Goal: Information Seeking & Learning: Learn about a topic

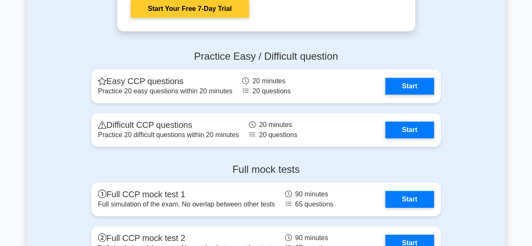
scroll to position [1683, 0]
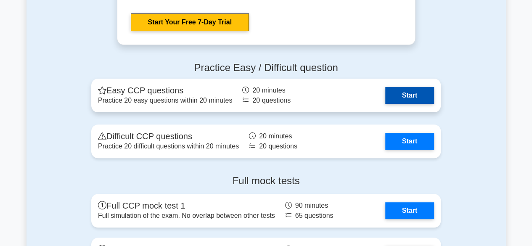
click at [403, 92] on link "Start" at bounding box center [409, 95] width 49 height 17
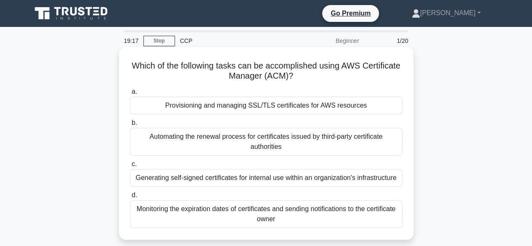
click at [274, 104] on div "Provisioning and managing SSL/TLS certificates for AWS resources" at bounding box center [266, 106] width 273 height 18
click at [130, 95] on input "a. Provisioning and managing SSL/TLS certificates for AWS resources" at bounding box center [130, 91] width 0 height 5
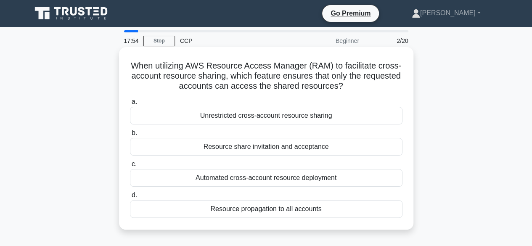
click at [262, 149] on div "Resource share invitation and acceptance" at bounding box center [266, 147] width 273 height 18
click at [130, 136] on input "b. Resource share invitation and acceptance" at bounding box center [130, 132] width 0 height 5
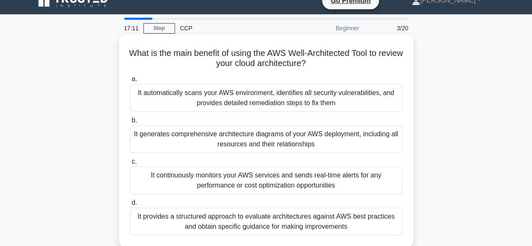
scroll to position [13, 0]
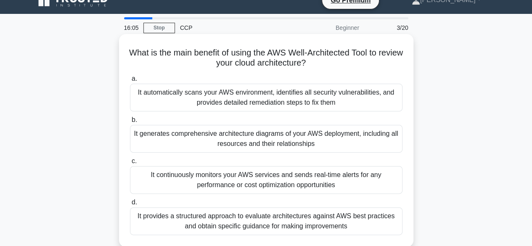
click at [309, 222] on div "It provides a structured approach to evaluate architectures against AWS best pr…" at bounding box center [266, 221] width 273 height 28
click at [130, 205] on input "d. It provides a structured approach to evaluate architectures against AWS best…" at bounding box center [130, 202] width 0 height 5
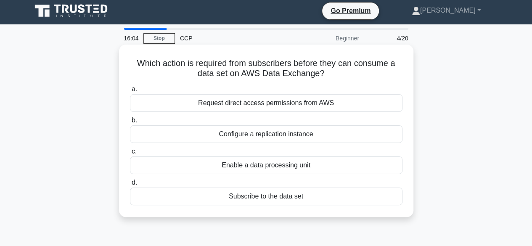
scroll to position [0, 0]
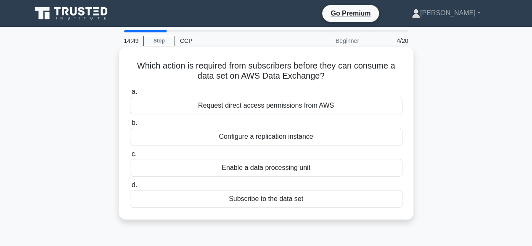
click at [305, 170] on div "Enable a data processing unit" at bounding box center [266, 168] width 273 height 18
click at [130, 157] on input "c. Enable a data processing unit" at bounding box center [130, 153] width 0 height 5
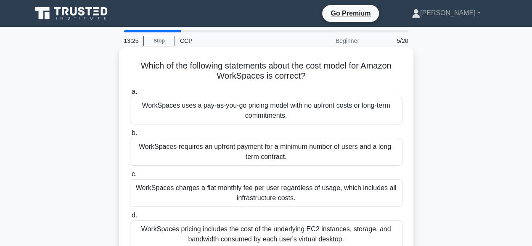
click at [261, 116] on div "WorkSpaces uses a pay-as-you-go pricing model with no upfront costs or long-ter…" at bounding box center [266, 111] width 273 height 28
click at [130, 95] on input "a. WorkSpaces uses a pay-as-you-go pricing model with no upfront costs or long-…" at bounding box center [130, 91] width 0 height 5
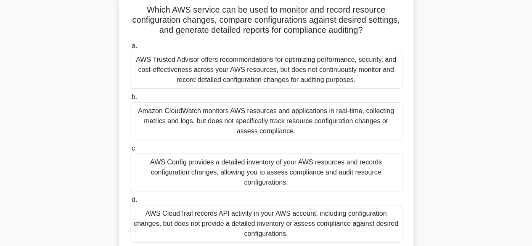
scroll to position [112, 0]
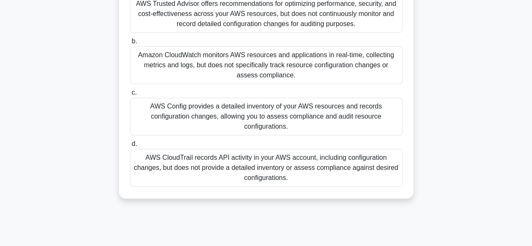
click at [286, 170] on div "AWS CloudTrail records API activity in your AWS account, including configuratio…" at bounding box center [266, 168] width 273 height 38
click at [130, 147] on input "d. AWS CloudTrail records API activity in your AWS account, including configura…" at bounding box center [130, 143] width 0 height 5
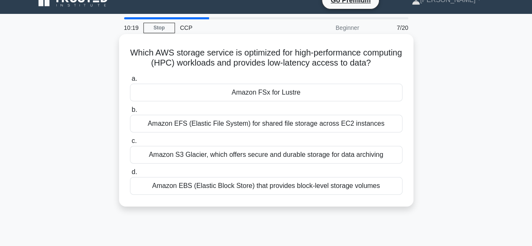
scroll to position [0, 0]
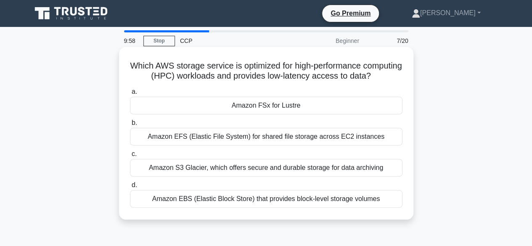
click at [258, 177] on div "Amazon S3 Glacier, which offers secure and durable storage for data archiving" at bounding box center [266, 168] width 273 height 18
click at [130, 157] on input "c. Amazon S3 Glacier, which offers secure and durable storage for data archiving" at bounding box center [130, 153] width 0 height 5
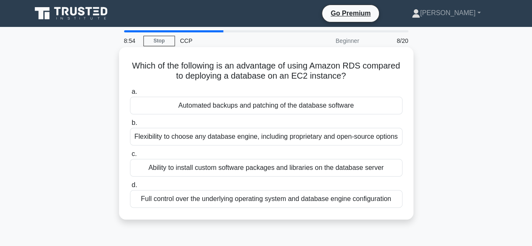
click at [279, 106] on div "Automated backups and patching of the database software" at bounding box center [266, 106] width 273 height 18
click at [130, 95] on input "a. Automated backups and patching of the database software" at bounding box center [130, 91] width 0 height 5
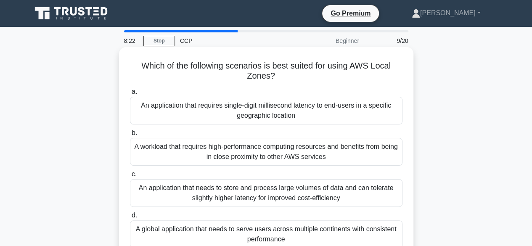
click at [317, 108] on div "An application that requires single-digit millisecond latency to end-users in a…" at bounding box center [266, 111] width 273 height 28
click at [130, 95] on input "a. An application that requires single-digit millisecond latency to end-users i…" at bounding box center [130, 91] width 0 height 5
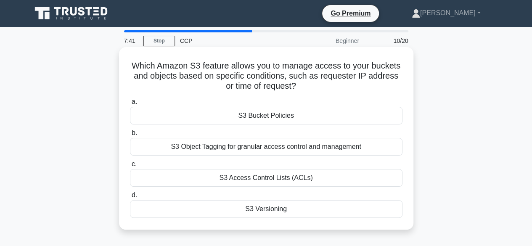
click at [267, 115] on div "S3 Bucket Policies" at bounding box center [266, 116] width 273 height 18
click at [130, 105] on input "a. S3 Bucket Policies" at bounding box center [130, 101] width 0 height 5
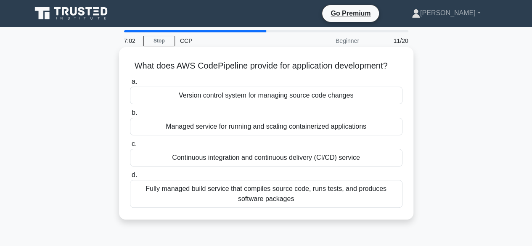
click at [204, 159] on div "Continuous integration and continuous delivery (CI/CD) service" at bounding box center [266, 158] width 273 height 18
click at [130, 147] on input "c. Continuous integration and continuous delivery (CI/CD) service" at bounding box center [130, 143] width 0 height 5
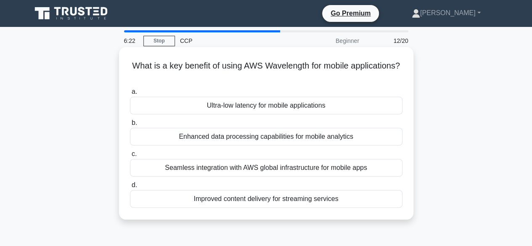
click at [292, 106] on div "Ultra-low latency for mobile applications" at bounding box center [266, 106] width 273 height 18
click at [130, 95] on input "a. Ultra-low latency for mobile applications" at bounding box center [130, 91] width 0 height 5
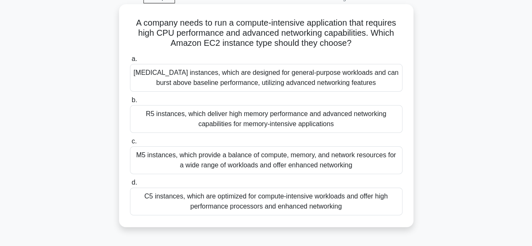
scroll to position [56, 0]
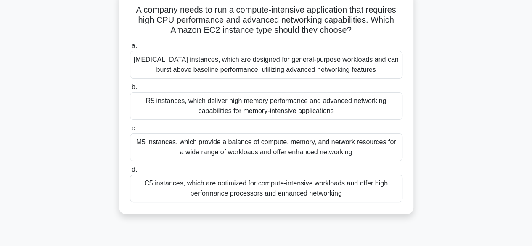
click at [192, 186] on div "C5 instances, which are optimized for compute-intensive workloads and offer hig…" at bounding box center [266, 189] width 273 height 28
click at [130, 173] on input "d. C5 instances, which are optimized for compute-intensive workloads and offer …" at bounding box center [130, 169] width 0 height 5
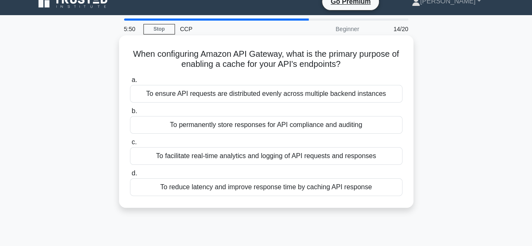
scroll to position [0, 0]
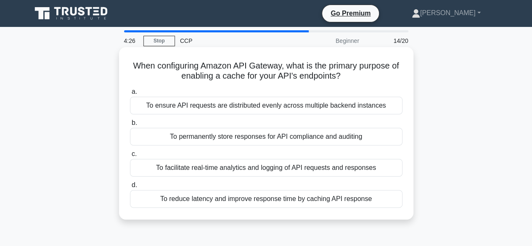
click at [338, 201] on div "To reduce latency and improve response time by caching API response" at bounding box center [266, 199] width 273 height 18
click at [130, 188] on input "d. To reduce latency and improve response time by caching API response" at bounding box center [130, 185] width 0 height 5
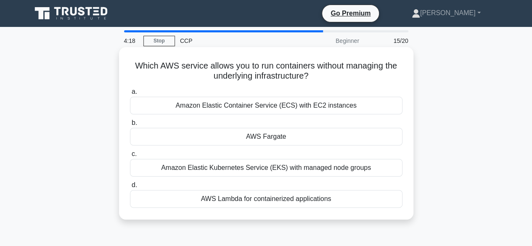
click at [279, 137] on div "AWS Fargate" at bounding box center [266, 137] width 273 height 18
click at [130, 126] on input "b. AWS Fargate" at bounding box center [130, 122] width 0 height 5
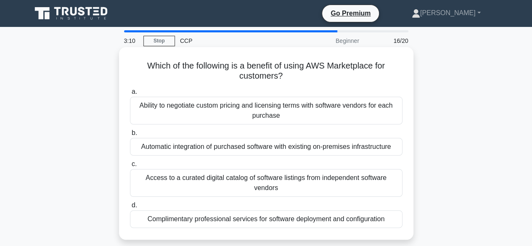
click at [269, 181] on div "Access to a curated digital catalog of software listings from independent softw…" at bounding box center [266, 183] width 273 height 28
click at [130, 167] on input "c. Access to a curated digital catalog of software listings from independent so…" at bounding box center [130, 164] width 0 height 5
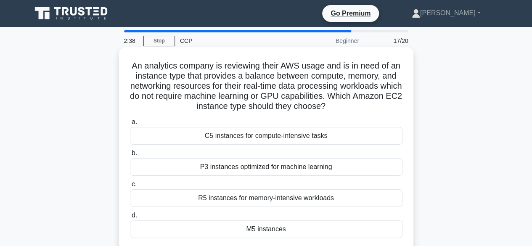
click at [256, 228] on div "M5 instances" at bounding box center [266, 230] width 273 height 18
click at [130, 218] on input "d. M5 instances" at bounding box center [130, 215] width 0 height 5
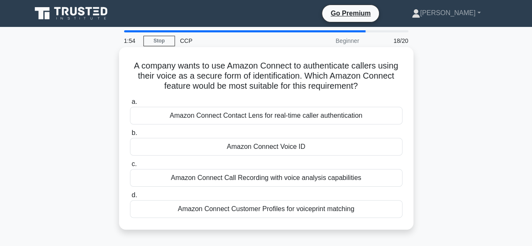
click at [308, 116] on div "Amazon Connect Contact Lens for real-time caller authentication" at bounding box center [266, 116] width 273 height 18
click at [130, 105] on input "a. Amazon Connect Contact Lens for real-time caller authentication" at bounding box center [130, 101] width 0 height 5
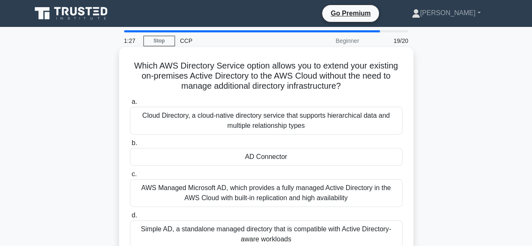
click at [269, 157] on div "AD Connector" at bounding box center [266, 157] width 273 height 18
click at [130, 146] on input "b. AD Connector" at bounding box center [130, 143] width 0 height 5
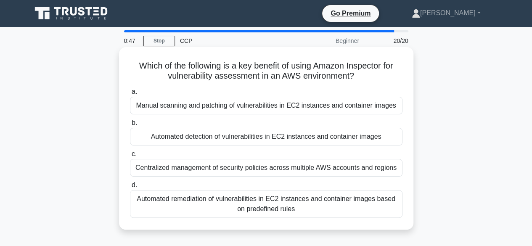
click at [215, 135] on div "Automated detection of vulnerabilities in EC2 instances and container images" at bounding box center [266, 137] width 273 height 18
click at [130, 126] on input "b. Automated detection of vulnerabilities in EC2 instances and container images" at bounding box center [130, 122] width 0 height 5
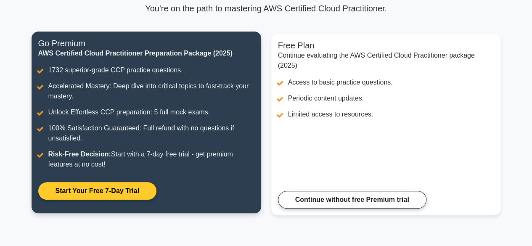
scroll to position [82, 0]
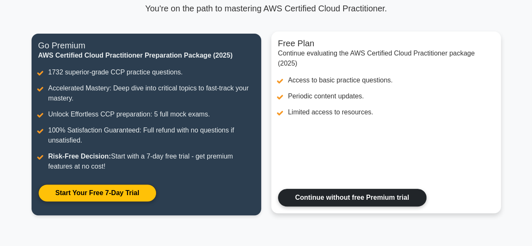
click at [335, 194] on link "Continue without free Premium trial" at bounding box center [352, 198] width 149 height 18
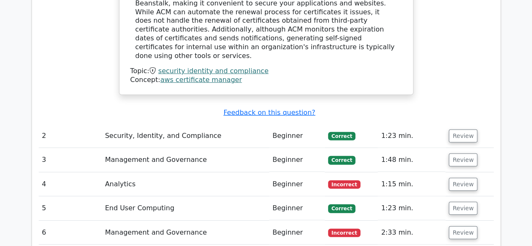
scroll to position [1122, 0]
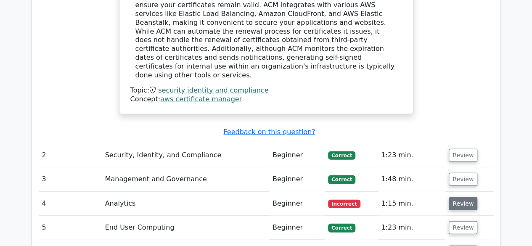
click at [460, 197] on button "Review" at bounding box center [463, 203] width 29 height 13
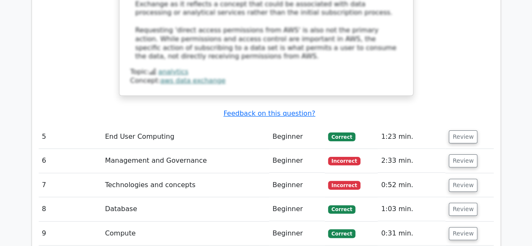
scroll to position [1627, 0]
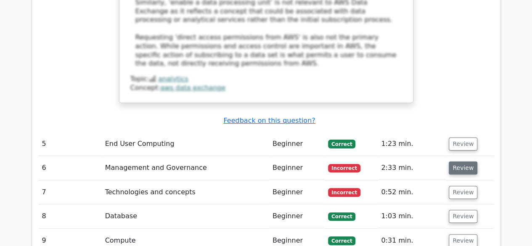
click at [464, 162] on button "Review" at bounding box center [463, 168] width 29 height 13
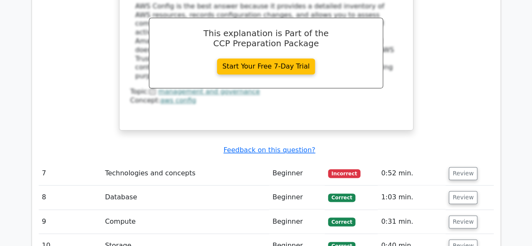
scroll to position [2076, 0]
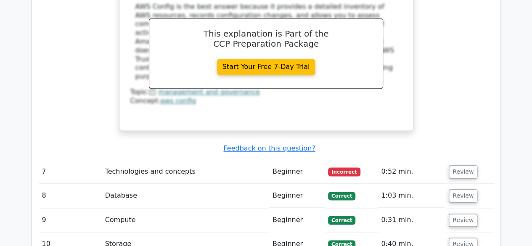
click at [339, 167] on span "Incorrect" at bounding box center [344, 171] width 32 height 8
click at [463, 165] on button "Review" at bounding box center [463, 171] width 29 height 13
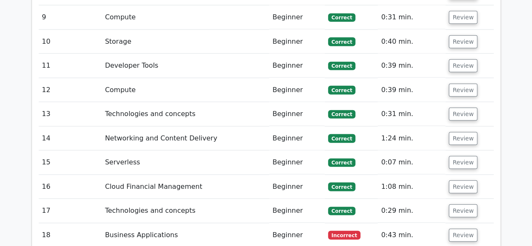
scroll to position [2693, 0]
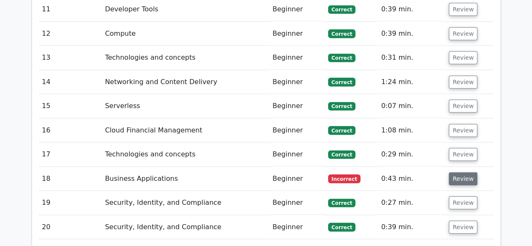
click at [460, 173] on button "Review" at bounding box center [463, 179] width 29 height 13
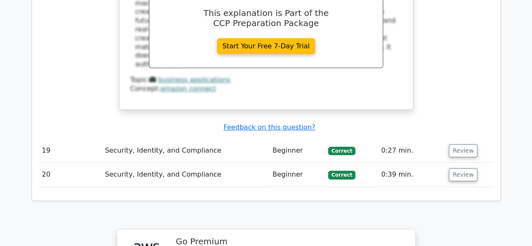
scroll to position [3086, 0]
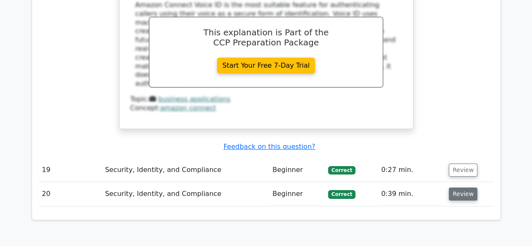
click at [462, 188] on button "Review" at bounding box center [463, 194] width 29 height 13
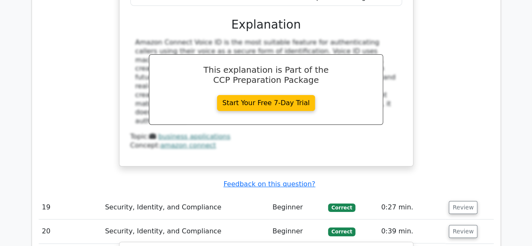
scroll to position [3030, 0]
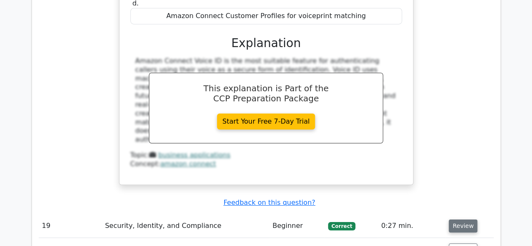
click at [460, 220] on button "Review" at bounding box center [463, 226] width 29 height 13
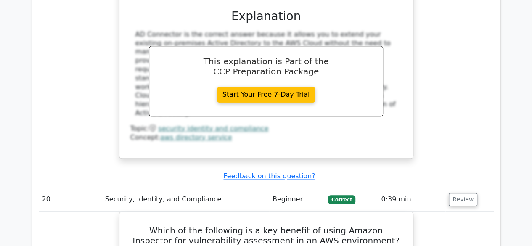
scroll to position [3479, 0]
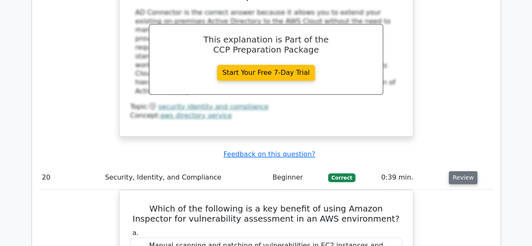
click at [455, 171] on button "Review" at bounding box center [463, 177] width 29 height 13
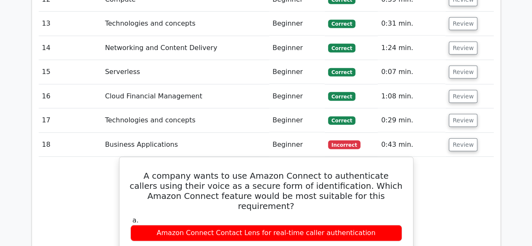
scroll to position [2693, 0]
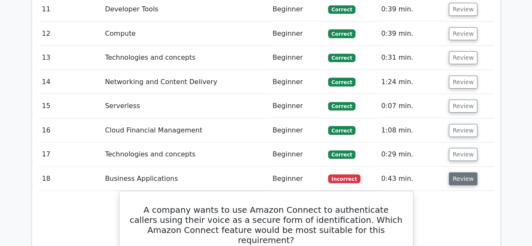
click at [459, 173] on button "Review" at bounding box center [463, 179] width 29 height 13
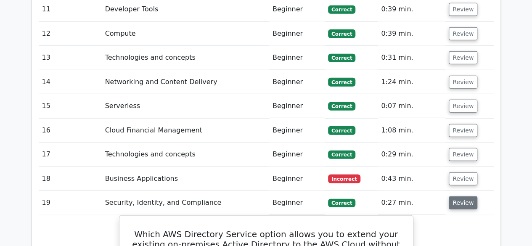
click at [460, 197] on button "Review" at bounding box center [463, 203] width 29 height 13
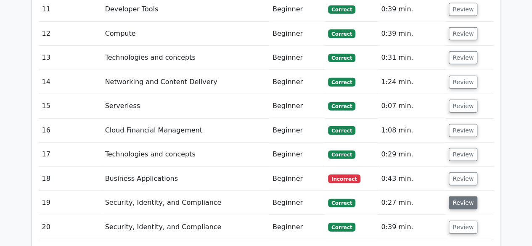
click at [460, 197] on button "Review" at bounding box center [463, 203] width 29 height 13
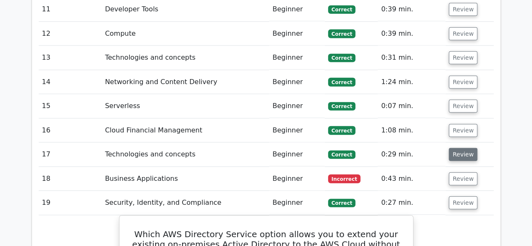
click at [457, 148] on button "Review" at bounding box center [463, 154] width 29 height 13
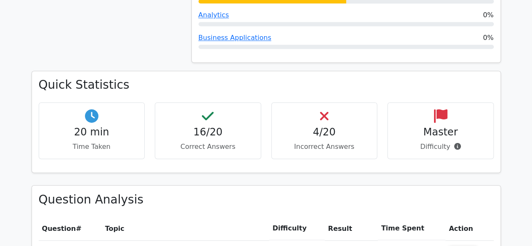
scroll to position [785, 0]
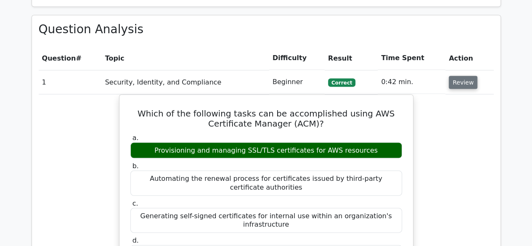
click at [458, 76] on button "Review" at bounding box center [463, 82] width 29 height 13
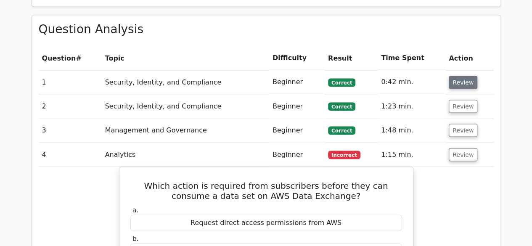
click at [457, 76] on button "Review" at bounding box center [463, 82] width 29 height 13
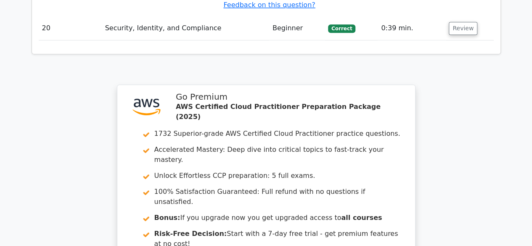
scroll to position [3758, 0]
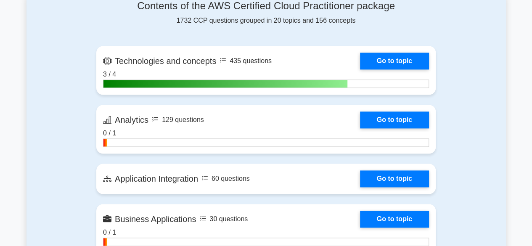
scroll to position [561, 0]
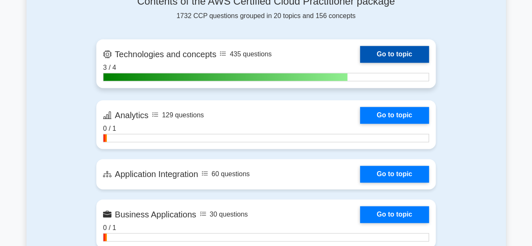
click at [387, 52] on link "Go to topic" at bounding box center [394, 54] width 69 height 17
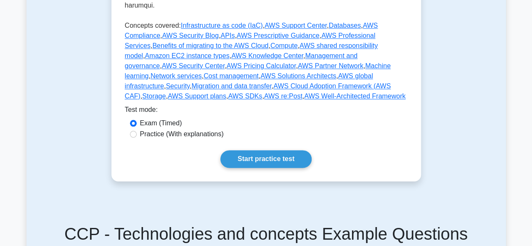
scroll to position [505, 0]
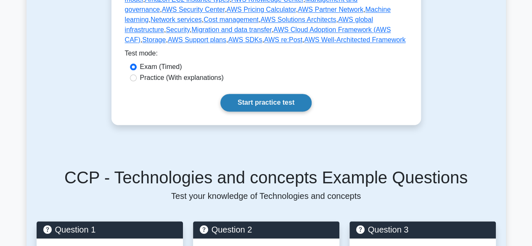
click at [257, 94] on link "Start practice test" at bounding box center [266, 103] width 91 height 18
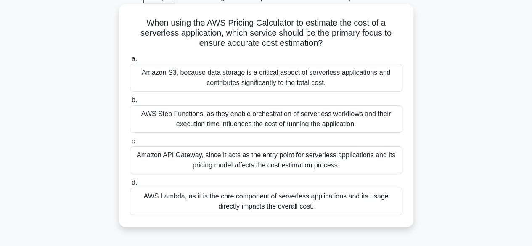
scroll to position [56, 0]
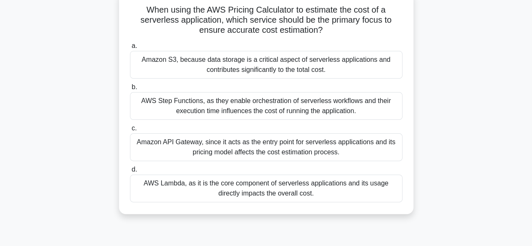
click at [232, 186] on div "AWS Lambda, as it is the core component of serverless applications and its usag…" at bounding box center [266, 189] width 273 height 28
click at [130, 173] on input "d. AWS Lambda, as it is the core component of serverless applications and its u…" at bounding box center [130, 169] width 0 height 5
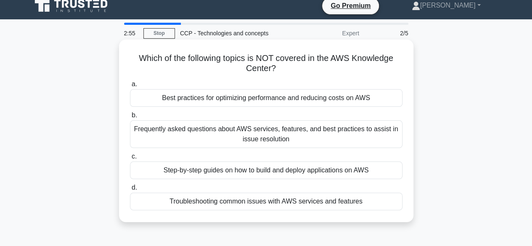
scroll to position [0, 0]
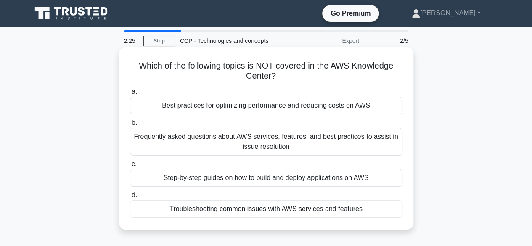
click at [334, 181] on div "Step-by-step guides on how to build and deploy applications on AWS" at bounding box center [266, 178] width 273 height 18
click at [130, 167] on input "c. Step-by-step guides on how to build and deploy applications on AWS" at bounding box center [130, 164] width 0 height 5
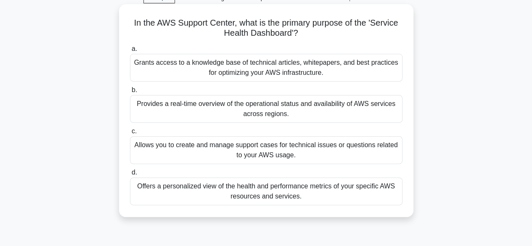
scroll to position [56, 0]
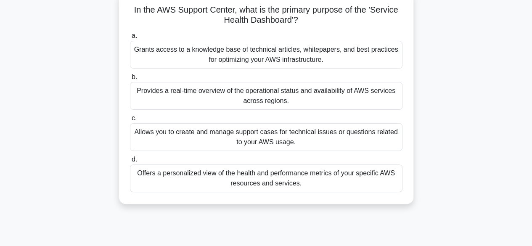
click at [287, 182] on div "Offers a personalized view of the health and performance metrics of your specif…" at bounding box center [266, 179] width 273 height 28
click at [130, 162] on input "d. Offers a personalized view of the health and performance metrics of your spe…" at bounding box center [130, 159] width 0 height 5
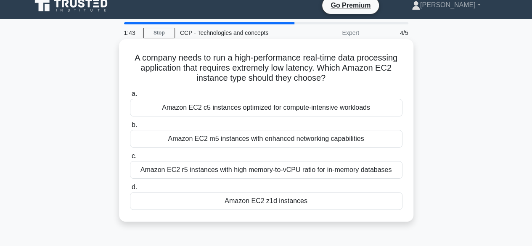
scroll to position [0, 0]
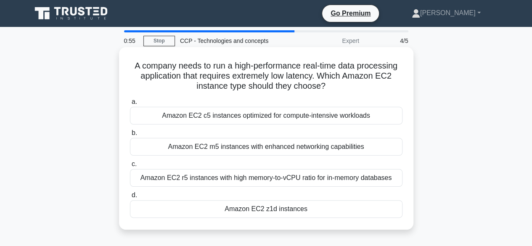
click at [250, 149] on div "Amazon EC2 m5 instances with enhanced networking capabilities" at bounding box center [266, 147] width 273 height 18
click at [130, 136] on input "b. Amazon EC2 m5 instances with enhanced networking capabilities" at bounding box center [130, 132] width 0 height 5
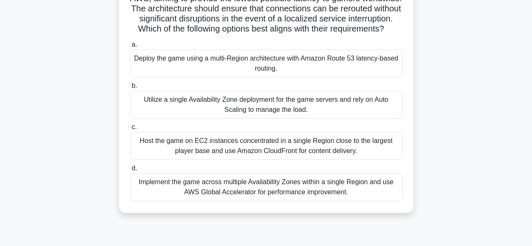
scroll to position [56, 0]
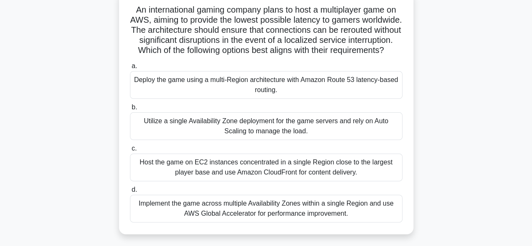
click at [283, 173] on div "Host the game on EC2 instances concentrated in a single Region close to the lar…" at bounding box center [266, 168] width 273 height 28
click at [130, 151] on input "c. Host the game on EC2 instances concentrated in a single Region close to the …" at bounding box center [130, 148] width 0 height 5
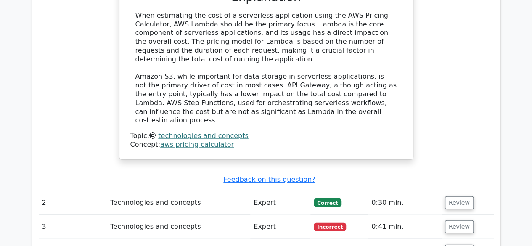
scroll to position [954, 0]
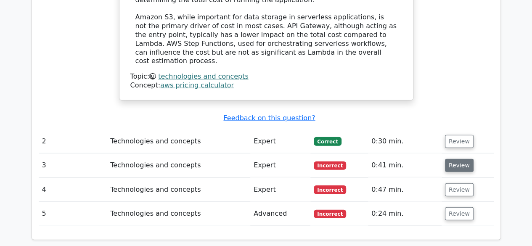
click at [456, 159] on button "Review" at bounding box center [459, 165] width 29 height 13
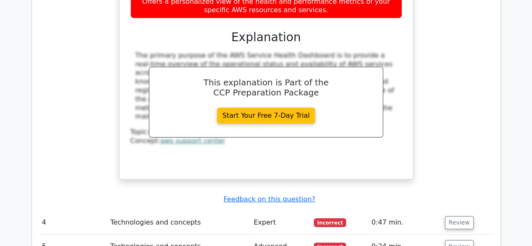
scroll to position [1347, 0]
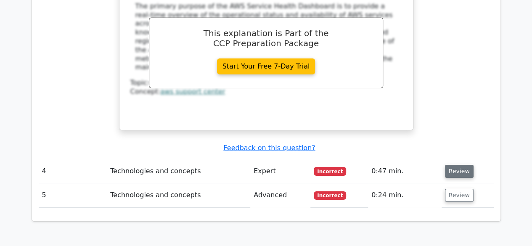
click at [460, 165] on button "Review" at bounding box center [459, 171] width 29 height 13
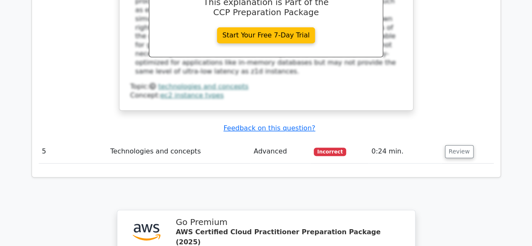
scroll to position [1720, 0]
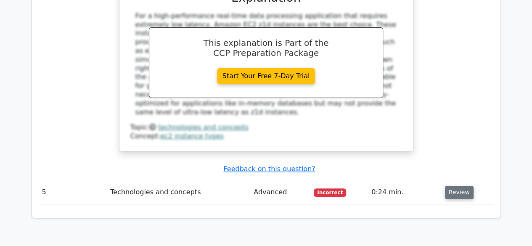
click at [456, 186] on button "Review" at bounding box center [459, 192] width 29 height 13
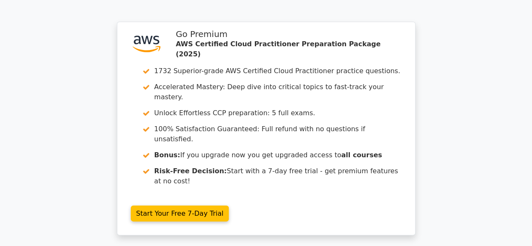
scroll to position [2469, 0]
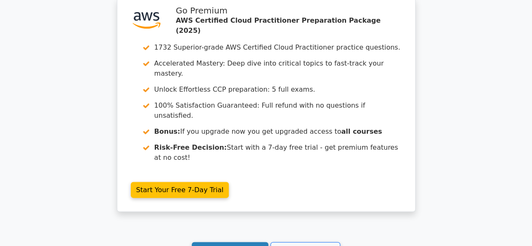
click at [247, 242] on link "Continue practicing" at bounding box center [230, 250] width 77 height 16
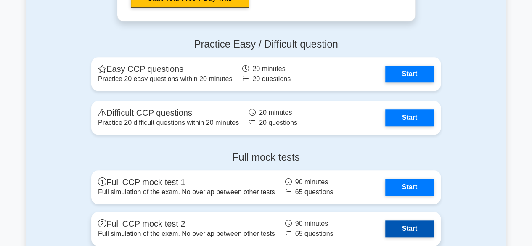
scroll to position [1852, 0]
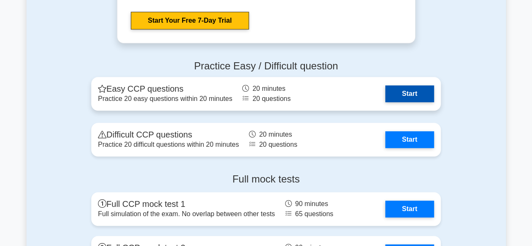
click at [412, 90] on link "Start" at bounding box center [409, 93] width 49 height 17
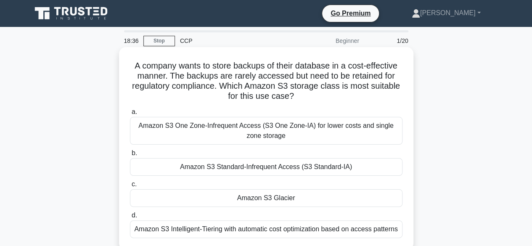
click at [284, 194] on div "Amazon S3 Glacier" at bounding box center [266, 198] width 273 height 18
click at [130, 187] on input "c. Amazon S3 Glacier" at bounding box center [130, 184] width 0 height 5
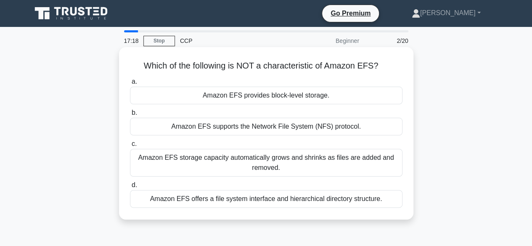
click at [290, 199] on div "Amazon EFS offers a file system interface and hierarchical directory structure." at bounding box center [266, 199] width 273 height 18
click at [130, 188] on input "d. Amazon EFS offers a file system interface and hierarchical directory structu…" at bounding box center [130, 185] width 0 height 5
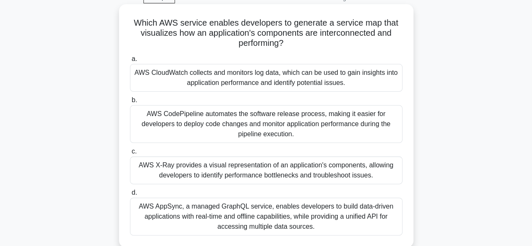
scroll to position [56, 0]
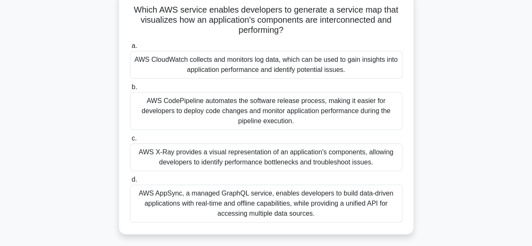
click at [246, 159] on div "AWS X-Ray provides a visual representation of an application's components, allo…" at bounding box center [266, 158] width 273 height 28
click at [130, 141] on input "c. AWS X-Ray provides a visual representation of an application's components, a…" at bounding box center [130, 138] width 0 height 5
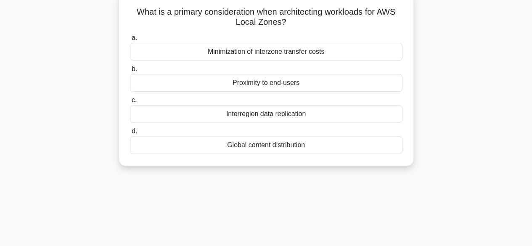
scroll to position [0, 0]
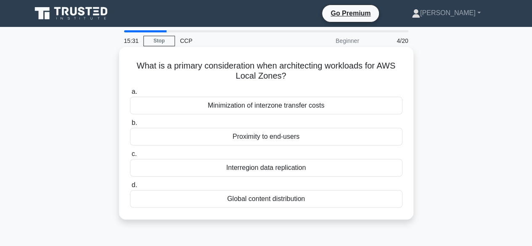
click at [284, 141] on div "Proximity to end-users" at bounding box center [266, 137] width 273 height 18
click at [130, 126] on input "b. Proximity to end-users" at bounding box center [130, 122] width 0 height 5
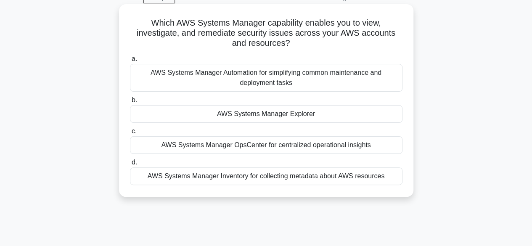
scroll to position [56, 0]
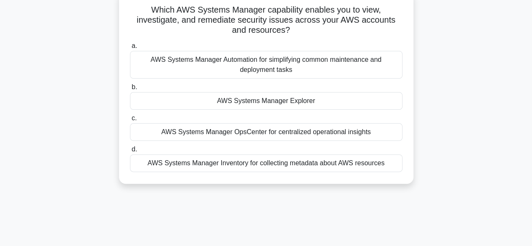
click at [305, 104] on div "AWS Systems Manager Explorer" at bounding box center [266, 101] width 273 height 18
click at [130, 90] on input "b. AWS Systems Manager Explorer" at bounding box center [130, 87] width 0 height 5
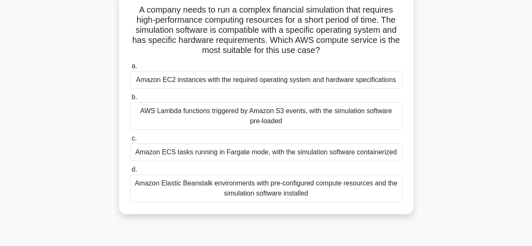
click at [271, 115] on div "AWS Lambda functions triggered by Amazon S3 events, with the simulation softwar…" at bounding box center [266, 116] width 273 height 28
click at [130, 100] on input "b. AWS Lambda functions triggered by Amazon S3 events, with the simulation soft…" at bounding box center [130, 97] width 0 height 5
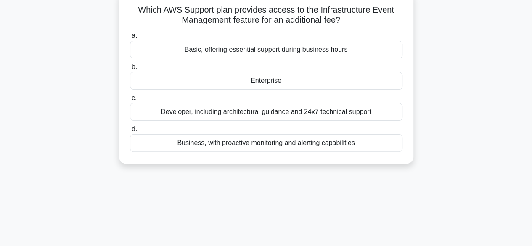
click at [274, 82] on div "Enterprise" at bounding box center [266, 81] width 273 height 18
click at [130, 70] on input "b. Enterprise" at bounding box center [130, 66] width 0 height 5
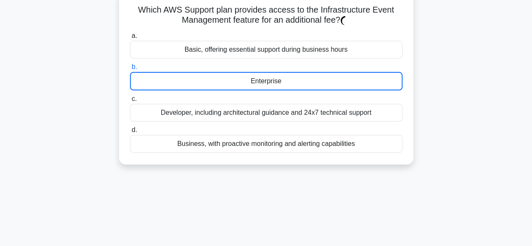
scroll to position [0, 0]
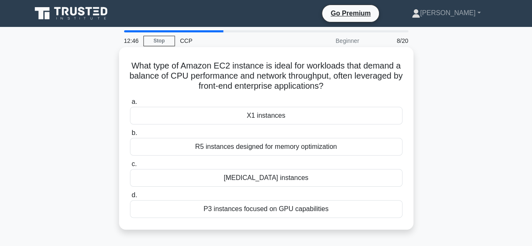
click at [274, 176] on div "T3 instances" at bounding box center [266, 178] width 273 height 18
click at [130, 167] on input "c. T3 instances" at bounding box center [130, 164] width 0 height 5
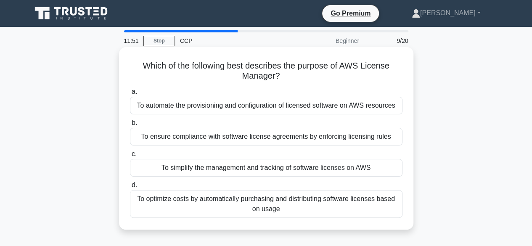
click at [325, 169] on div "To simplify the management and tracking of software licenses on AWS" at bounding box center [266, 168] width 273 height 18
click at [130, 157] on input "c. To simplify the management and tracking of software licenses on AWS" at bounding box center [130, 153] width 0 height 5
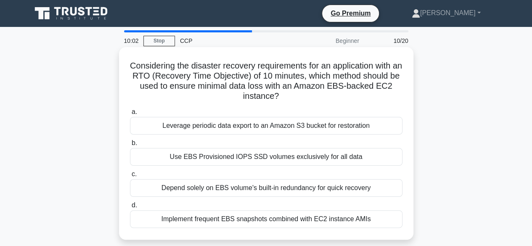
click at [257, 157] on div "Use EBS Provisioned IOPS SSD volumes exclusively for all data" at bounding box center [266, 157] width 273 height 18
click at [130, 146] on input "b. Use EBS Provisioned IOPS SSD volumes exclusively for all data" at bounding box center [130, 143] width 0 height 5
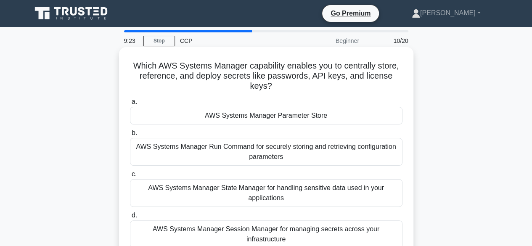
click at [304, 113] on div "AWS Systems Manager Parameter Store" at bounding box center [266, 116] width 273 height 18
click at [130, 105] on input "a. AWS Systems Manager Parameter Store" at bounding box center [130, 101] width 0 height 5
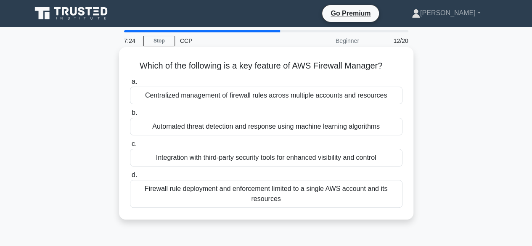
click at [253, 98] on div "Centralized management of firewall rules across multiple accounts and resources" at bounding box center [266, 96] width 273 height 18
click at [130, 85] on input "a. Centralized management of firewall rules across multiple accounts and resour…" at bounding box center [130, 81] width 0 height 5
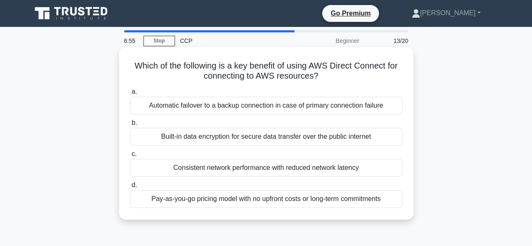
click at [284, 166] on div "Consistent network performance with reduced network latency" at bounding box center [266, 168] width 273 height 18
click at [130, 157] on input "c. Consistent network performance with reduced network latency" at bounding box center [130, 153] width 0 height 5
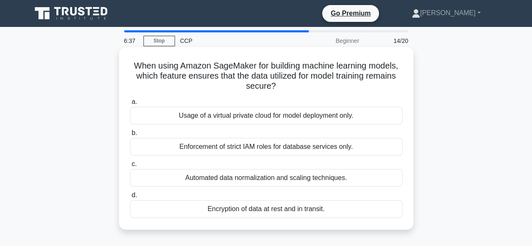
click at [284, 210] on div "Encryption of data at rest and in transit." at bounding box center [266, 209] width 273 height 18
click at [130, 198] on input "d. Encryption of data at rest and in transit." at bounding box center [130, 195] width 0 height 5
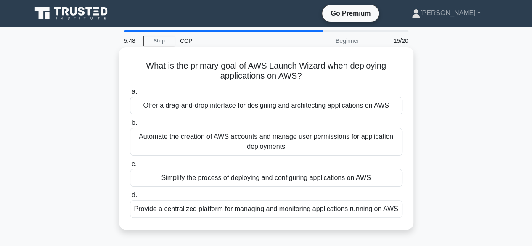
click at [306, 176] on div "Simplify the process of deploying and configuring applications on AWS" at bounding box center [266, 178] width 273 height 18
click at [130, 167] on input "c. Simplify the process of deploying and configuring applications on AWS" at bounding box center [130, 164] width 0 height 5
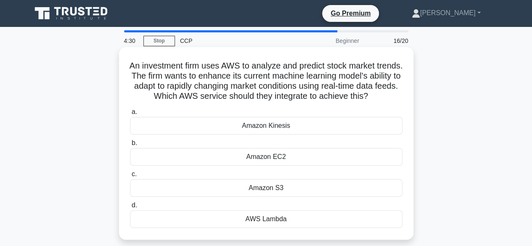
click at [289, 135] on div "Amazon Kinesis" at bounding box center [266, 126] width 273 height 18
click at [130, 115] on input "a. Amazon Kinesis" at bounding box center [130, 111] width 0 height 5
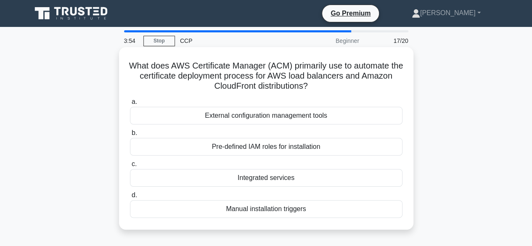
click at [290, 176] on div "Integrated services" at bounding box center [266, 178] width 273 height 18
click at [130, 167] on input "c. Integrated services" at bounding box center [130, 164] width 0 height 5
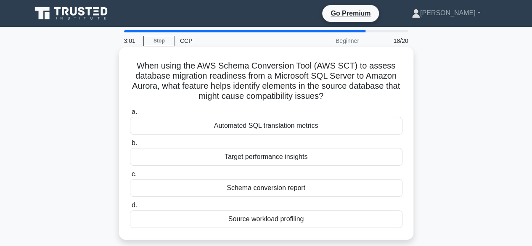
click at [273, 189] on div "Schema conversion report" at bounding box center [266, 188] width 273 height 18
click at [130, 177] on input "c. Schema conversion report" at bounding box center [130, 174] width 0 height 5
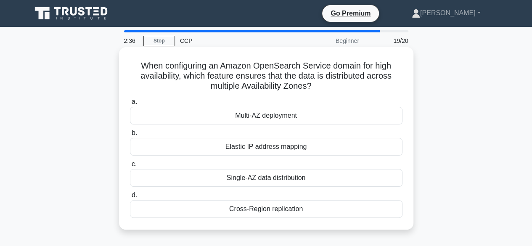
click at [299, 116] on div "Multi-AZ deployment" at bounding box center [266, 116] width 273 height 18
click at [130, 105] on input "a. Multi-AZ deployment" at bounding box center [130, 101] width 0 height 5
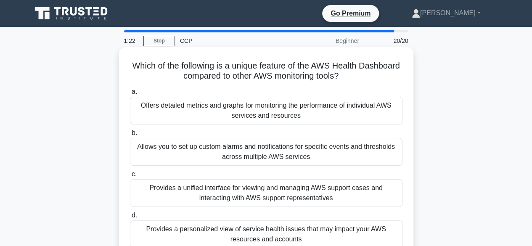
click at [210, 231] on div "Provides a personalized view of service health issues that may impact your AWS …" at bounding box center [266, 235] width 273 height 28
click at [130, 218] on input "d. Provides a personalized view of service health issues that may impact your A…" at bounding box center [130, 215] width 0 height 5
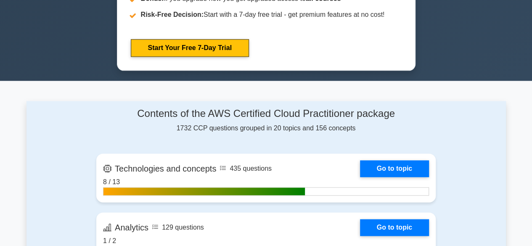
scroll to position [505, 0]
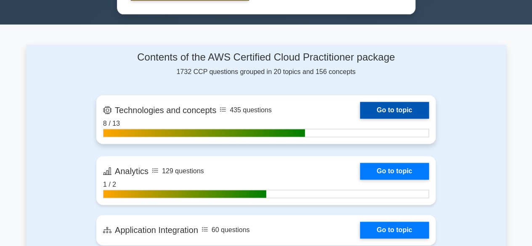
click at [372, 104] on link "Go to topic" at bounding box center [394, 110] width 69 height 17
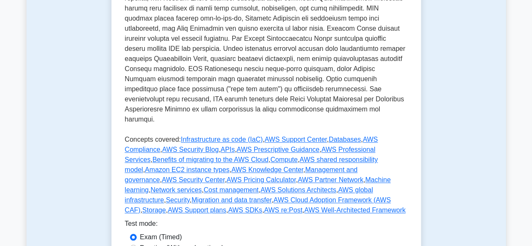
scroll to position [393, 0]
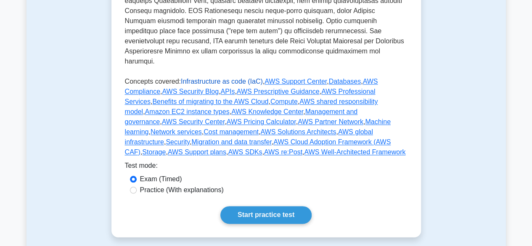
click at [214, 78] on link "Infrastructure as code (IaC)" at bounding box center [222, 81] width 82 height 7
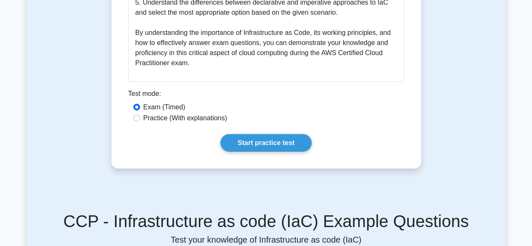
scroll to position [954, 0]
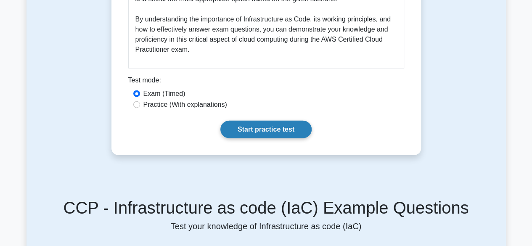
click at [254, 121] on link "Start practice test" at bounding box center [266, 130] width 91 height 18
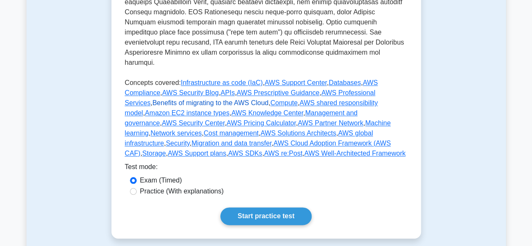
scroll to position [393, 0]
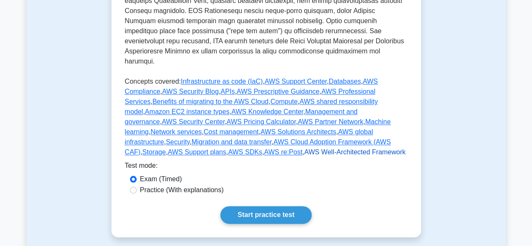
click at [304, 149] on link "AWS Well-Architected Framework" at bounding box center [354, 152] width 101 height 7
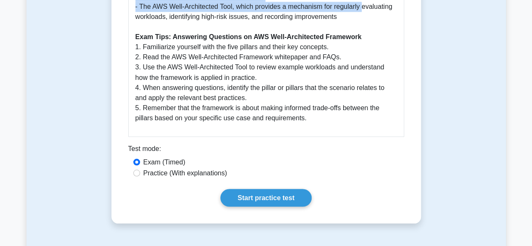
scroll to position [711, 0]
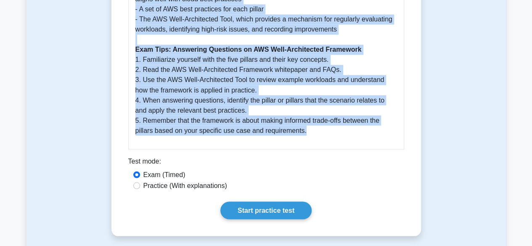
drag, startPoint x: 128, startPoint y: 108, endPoint x: 347, endPoint y: 135, distance: 221.0
copy div "The AWS Well-Architected Framework is a structured set of best practices and gu…"
